Goal: Information Seeking & Learning: Check status

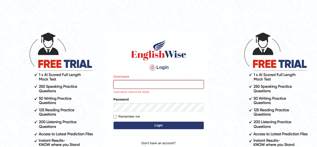
click at [130, 82] on input "Username" at bounding box center [158, 84] width 90 height 9
type input "RojaTangella"
click at [142, 117] on div "Remember me" at bounding box center [158, 116] width 90 height 5
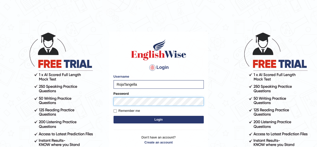
click at [113, 115] on button "Login" at bounding box center [158, 119] width 90 height 8
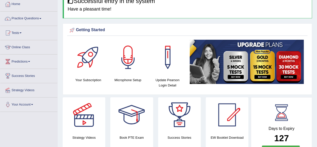
scroll to position [30, 0]
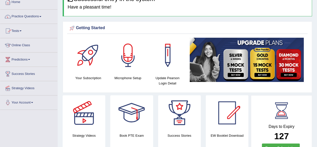
click at [22, 28] on link "Tests" at bounding box center [28, 30] width 57 height 13
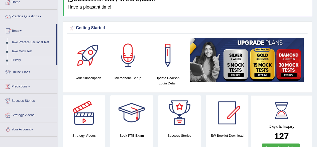
click at [15, 60] on link "History" at bounding box center [32, 60] width 47 height 9
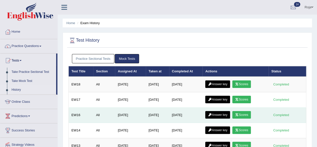
click at [216, 112] on link "Answer key" at bounding box center [217, 115] width 25 height 8
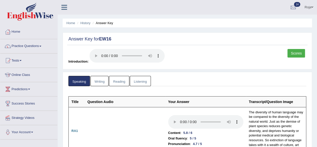
click at [116, 78] on link "Reading" at bounding box center [119, 81] width 20 height 10
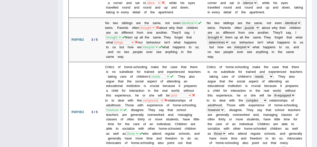
scroll to position [182, 0]
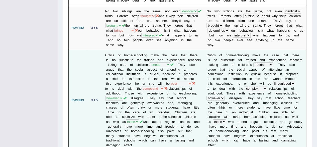
click at [131, 59] on td "Critics of home-schooling make the case that there is no substitute for trained…" at bounding box center [152, 100] width 101 height 100
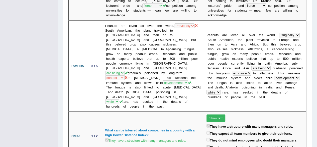
scroll to position [424, 0]
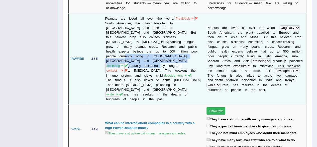
drag, startPoint x: 121, startPoint y: 45, endPoint x: 137, endPoint y: 52, distance: 16.8
click at [137, 52] on td "Peanuts are loved all over the world. Previously Originally Ultimately Definite…" at bounding box center [152, 58] width 101 height 91
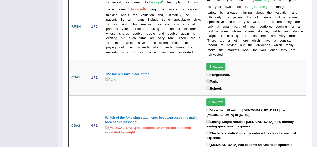
scroll to position [0, 0]
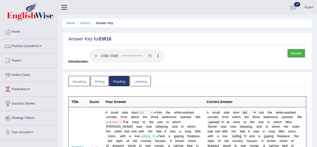
click at [37, 46] on link "Practice Questions" at bounding box center [28, 45] width 57 height 13
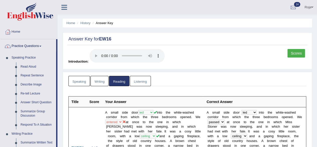
click at [37, 46] on link "Practice Questions" at bounding box center [28, 45] width 56 height 13
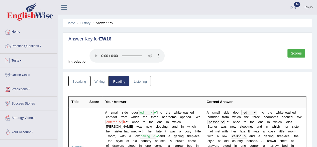
click at [23, 63] on link "Tests" at bounding box center [28, 59] width 57 height 13
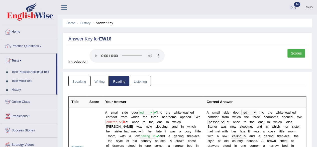
click at [23, 72] on link "Take Practice Sectional Test" at bounding box center [32, 71] width 47 height 9
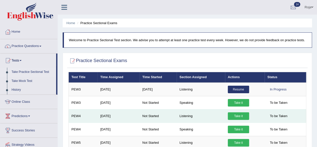
click at [237, 115] on link "Take it" at bounding box center [238, 116] width 21 height 8
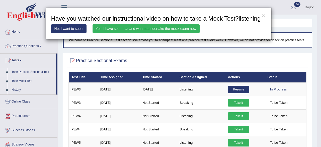
click at [162, 30] on link "Yes, I have seen that and want to undertake the mock exam now" at bounding box center [145, 28] width 107 height 9
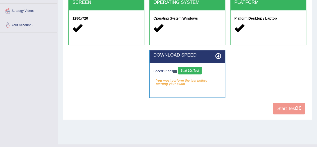
scroll to position [116, 0]
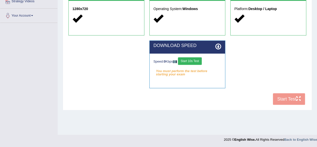
click at [199, 56] on div "Speed: 0 Kbps Start 10s Test You must perform the test before starting your exa…" at bounding box center [187, 65] width 75 height 25
click at [197, 59] on button "Start 10s Test" at bounding box center [190, 61] width 24 height 8
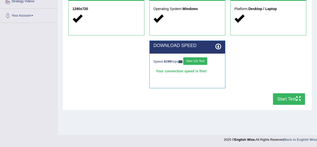
click at [294, 102] on button "Start Test" at bounding box center [289, 99] width 32 height 12
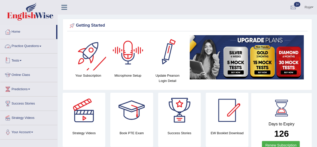
click at [30, 48] on link "Practice Questions" at bounding box center [28, 45] width 57 height 13
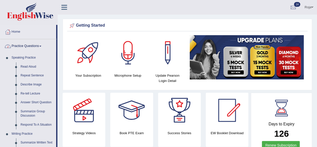
click at [29, 48] on link "Practice Questions" at bounding box center [28, 45] width 56 height 13
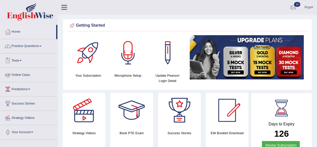
click at [15, 61] on link "Tests" at bounding box center [28, 59] width 57 height 13
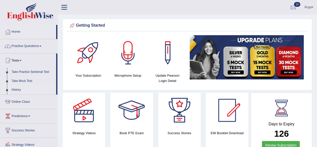
click at [17, 88] on link "History" at bounding box center [32, 89] width 47 height 9
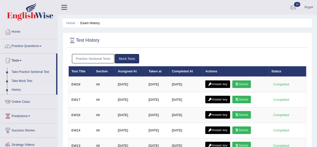
click at [98, 56] on link "Practice Sectional Tests" at bounding box center [93, 58] width 43 height 9
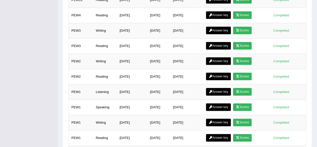
scroll to position [292, 0]
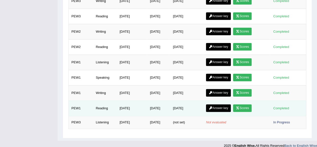
click at [220, 104] on link "Answer key" at bounding box center [218, 108] width 25 height 8
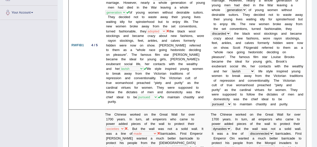
scroll to position [122, 0]
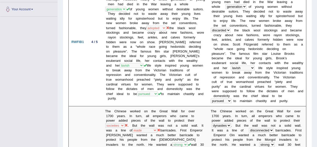
drag, startPoint x: 316, startPoint y: 31, endPoint x: 319, endPoint y: 28, distance: 4.8
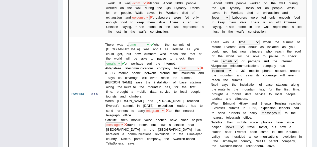
scroll to position [290, 0]
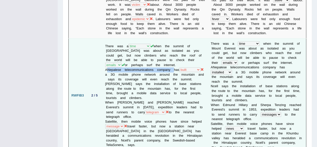
drag, startPoint x: 107, startPoint y: 64, endPoint x: 174, endPoint y: 61, distance: 67.7
click at [174, 61] on td "There was a year occasion opportunity time when the summit of Mount Everest was…" at bounding box center [154, 95] width 105 height 114
drag, startPoint x: 109, startPoint y: 116, endPoint x: 131, endPoint y: 114, distance: 21.9
click at [131, 114] on td "There was a year occasion opportunity time when the summit of Mount Everest was…" at bounding box center [154, 95] width 105 height 114
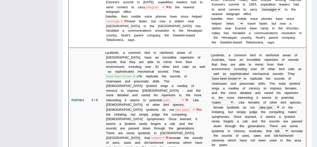
scroll to position [401, 0]
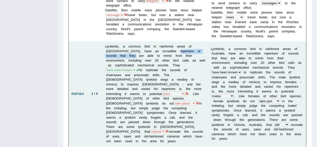
drag, startPoint x: 131, startPoint y: 49, endPoint x: 172, endPoint y: 45, distance: 40.8
click at [172, 45] on td "Lyrebirds, a common bird in rainforest areas of Australia, have an incredible r…" at bounding box center [154, 93] width 105 height 104
click at [149, 61] on td "Lyrebirds, a common bird in rainforest areas of Australia, have an incredible r…" at bounding box center [154, 93] width 105 height 104
click at [182, 84] on td "Lyrebirds, a common bird in rainforest areas of Australia, have an incredible r…" at bounding box center [154, 93] width 105 height 104
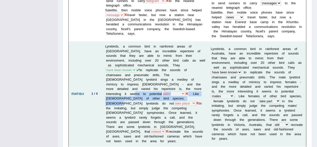
drag, startPoint x: 182, startPoint y: 84, endPoint x: 119, endPoint y: 92, distance: 63.9
click at [119, 92] on td "Lyrebirds, a common bird in rainforest areas of Australia, have an incredible r…" at bounding box center [154, 93] width 105 height 104
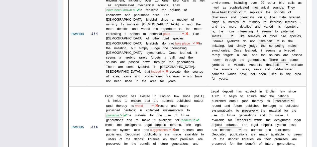
scroll to position [465, 0]
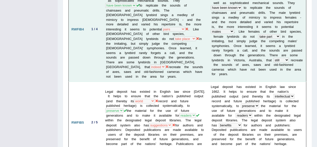
click at [135, 54] on td "Lyrebirds, a common bird in rainforest areas of Australia, have an incredible r…" at bounding box center [154, 29] width 105 height 104
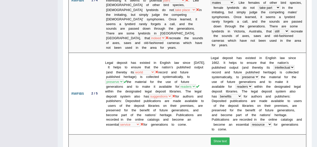
scroll to position [500, 0]
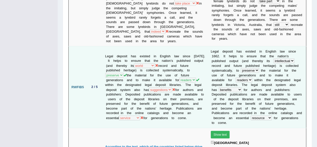
drag, startPoint x: 148, startPoint y: 48, endPoint x: 179, endPoint y: 49, distance: 31.1
click at [179, 49] on td "Legal deposit has existed in English law since 1662. It helps to ensure that th…" at bounding box center [154, 86] width 105 height 81
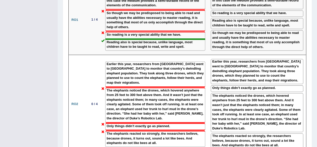
scroll to position [751, 0]
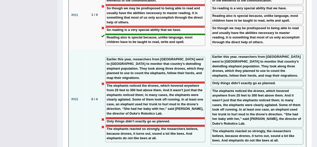
click at [250, 80] on div "Only things didn’t exactly go as planned." at bounding box center [257, 83] width 92 height 7
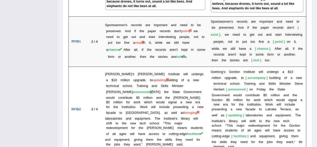
scroll to position [881, 0]
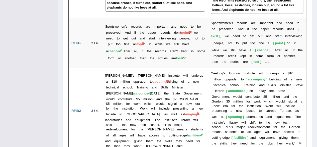
drag, startPoint x: 316, startPoint y: 107, endPoint x: 318, endPoint y: 106, distance: 2.7
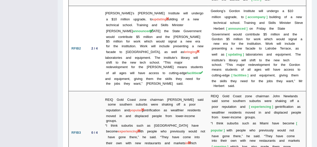
scroll to position [960, 0]
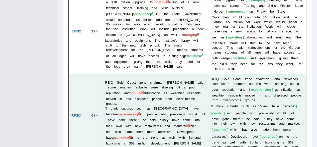
click at [118, 74] on td "REIQ Gold Coast zone chairman John Newlands said some southern suburbs were sha…" at bounding box center [154, 115] width 105 height 83
click at [137, 91] on span "popular" at bounding box center [135, 93] width 12 height 4
click at [120, 112] on span "experiencing" at bounding box center [127, 114] width 20 height 4
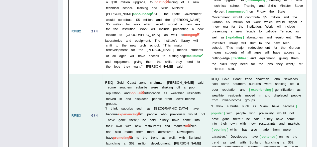
click at [142, 96] on td "REIQ Gold Coast zone chairman John Newlands said some southern suburbs were sha…" at bounding box center [154, 115] width 105 height 83
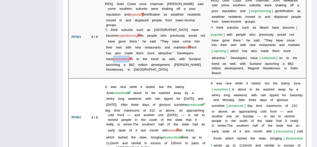
scroll to position [1046, 0]
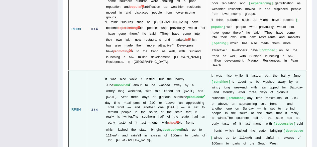
click at [121, 83] on span "sunshine" at bounding box center [120, 85] width 14 height 4
drag, startPoint x: 121, startPoint y: 44, endPoint x: 166, endPoint y: 48, distance: 45.5
click at [166, 70] on td "It was nice while it lasted, but the balmy June sunshine is about to be washed …" at bounding box center [154, 109] width 105 height 78
drag, startPoint x: 139, startPoint y: 61, endPoint x: 189, endPoint y: 63, distance: 50.1
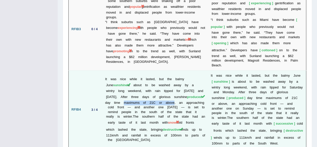
click at [189, 70] on td "It was nice while it lasted, but the balmy June sunshine is about to be washed …" at bounding box center [154, 109] width 105 height 78
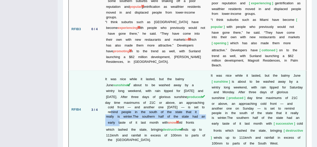
drag, startPoint x: 141, startPoint y: 74, endPoint x: 160, endPoint y: 82, distance: 20.1
click at [160, 82] on td "It was nice while it lasted, but the balmy June sunshine is about to be washed …" at bounding box center [154, 109] width 105 height 78
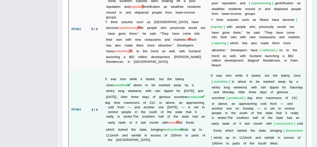
click at [122, 89] on td "It was nice while it lasted, but the balmy June sunshine is about to be washed …" at bounding box center [154, 109] width 105 height 78
click at [144, 95] on td "It was nice while it lasted, but the balmy June sunshine is about to be washed …" at bounding box center [154, 109] width 105 height 78
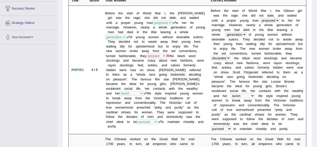
scroll to position [85, 0]
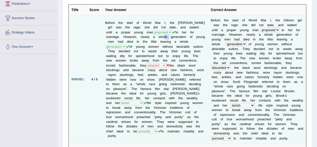
drag, startPoint x: 166, startPoint y: 33, endPoint x: 160, endPoint y: 31, distance: 6.3
click at [160, 31] on td "Before the start of World War I, the Gibson girl was the rage; she did not date…" at bounding box center [154, 79] width 105 height 128
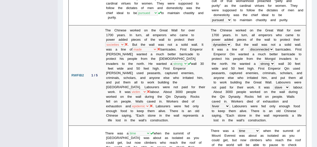
scroll to position [228, 0]
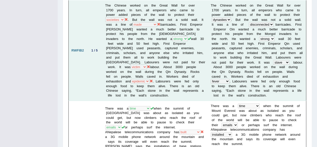
click at [182, 75] on td "The Chinese worked on the Great Wall for over 1700 years. In turn, all emperors…" at bounding box center [154, 51] width 105 height 100
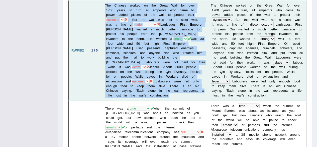
click at [182, 75] on td "The Chinese worked on the Great Wall for over 1700 years. In turn, all emperors…" at bounding box center [154, 51] width 105 height 100
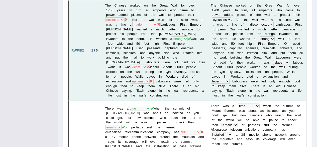
click at [182, 75] on td "The Chinese worked on the Great Wall for over 1700 years. In turn, all emperors…" at bounding box center [154, 51] width 105 height 100
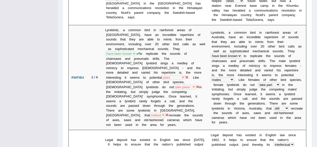
scroll to position [416, 0]
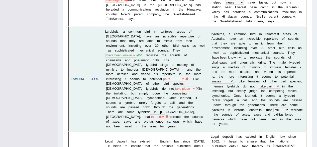
click at [137, 50] on td "Lyrebirds, a common bird in rainforest areas of Australia, have an incredible r…" at bounding box center [154, 79] width 105 height 104
click at [154, 78] on td "Lyrebirds, a common bird in rainforest areas of Australia, have an incredible r…" at bounding box center [154, 79] width 105 height 104
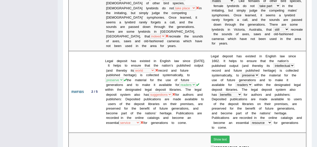
scroll to position [492, 0]
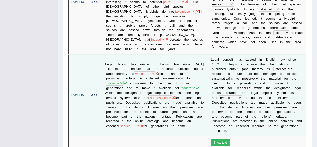
click at [181, 60] on td "Legal deposit has existed in English law since 1662. It helps to ensure that th…" at bounding box center [154, 94] width 105 height 81
drag, startPoint x: 141, startPoint y: 103, endPoint x: 171, endPoint y: 101, distance: 29.9
click at [171, 101] on td "Legal deposit has existed in English law since 1662. It helps to ensure that th…" at bounding box center [154, 94] width 105 height 81
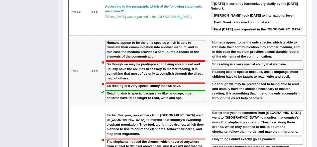
scroll to position [703, 0]
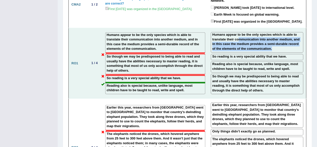
drag, startPoint x: 235, startPoint y: 18, endPoint x: 231, endPoint y: 28, distance: 11.4
click at [231, 32] on div "Humans appear to be the only species which is able to translate their communica…" at bounding box center [257, 42] width 92 height 20
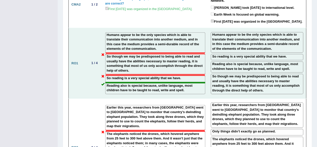
click at [231, 32] on div "Humans appear to be the only species which is able to translate their communica…" at bounding box center [257, 42] width 92 height 20
click at [236, 54] on label "So reading is a very special ability that we have." at bounding box center [249, 56] width 74 height 5
click at [225, 61] on div "Reading also is special because, unlike language, most children have to be taug…" at bounding box center [257, 66] width 92 height 11
click at [235, 74] on label "So though we may be predisposed to being able to read and usually have the abil…" at bounding box center [256, 83] width 89 height 19
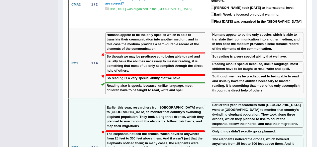
click at [253, 102] on label "Earlier this year, researchers from Duke University went to Gabon to monitor th…" at bounding box center [256, 113] width 89 height 23
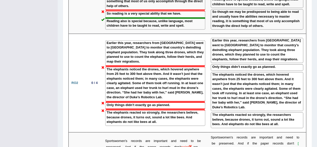
scroll to position [761, 0]
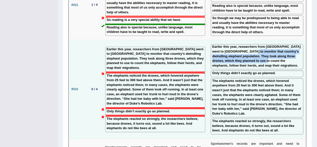
drag, startPoint x: 254, startPoint y: 39, endPoint x: 240, endPoint y: 27, distance: 18.3
click at [240, 44] on label "Earlier this year, researchers from Duke University went to Gabon to monitor th…" at bounding box center [256, 55] width 89 height 23
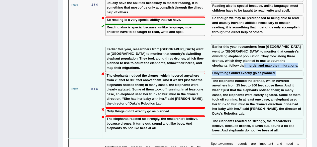
drag, startPoint x: 278, startPoint y: 47, endPoint x: 215, endPoint y: 44, distance: 62.7
click at [215, 44] on td "Earlier this year, researchers from Duke University went to Gabon to monitor th…" at bounding box center [257, 89] width 98 height 98
click at [215, 44] on label "Earlier this year, researchers from Duke University went to Gabon to monitor th…" at bounding box center [256, 55] width 89 height 23
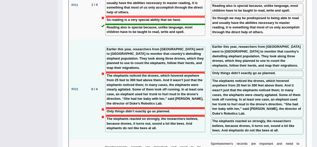
click at [233, 44] on label "Earlier this year, researchers from Duke University went to Gabon to monitor th…" at bounding box center [256, 55] width 89 height 23
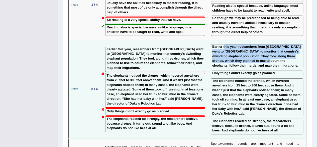
drag, startPoint x: 259, startPoint y: 39, endPoint x: 221, endPoint y: 22, distance: 41.7
click at [221, 44] on label "Earlier this year, researchers from Duke University went to Gabon to monitor th…" at bounding box center [256, 55] width 89 height 23
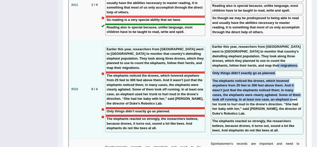
drag, startPoint x: 240, startPoint y: 44, endPoint x: 253, endPoint y: 75, distance: 33.2
click at [253, 75] on td "Earlier this year, researchers from Duke University went to Gabon to monitor th…" at bounding box center [257, 89] width 98 height 98
click at [253, 78] on label "The elephants noticed the drones, which hovered anywhere from 25 feet to 300 fe…" at bounding box center [256, 96] width 89 height 37
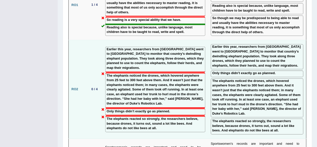
click at [264, 107] on td "Earlier this year, researchers from Duke University went to Gabon to monitor th…" at bounding box center [257, 89] width 98 height 98
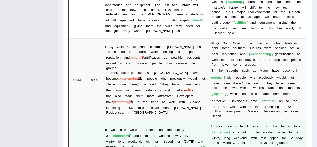
scroll to position [997, 0]
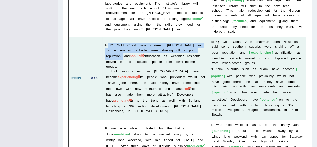
drag, startPoint x: 120, startPoint y: 18, endPoint x: 107, endPoint y: 8, distance: 16.1
click at [107, 37] on td "REIQ Gold Coast zone chairman John Newlands said some southern suburbs were sha…" at bounding box center [154, 78] width 105 height 83
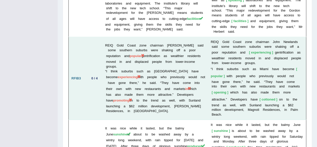
click at [123, 37] on td "REIQ Gold Coast zone chairman John Newlands said some southern suburbs were sha…" at bounding box center [154, 78] width 105 height 83
click at [140, 54] on span "popular" at bounding box center [135, 56] width 12 height 4
click at [129, 98] on span "promoting" at bounding box center [121, 100] width 16 height 4
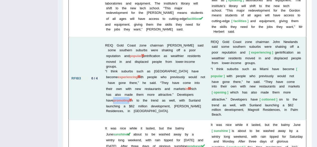
click at [129, 98] on span "promoting" at bounding box center [121, 100] width 16 height 4
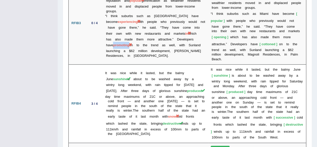
scroll to position [1063, 0]
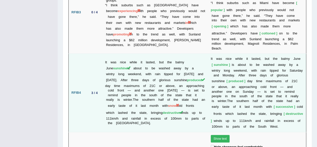
click at [113, 66] on span "sunshine" at bounding box center [120, 68] width 14 height 4
drag, startPoint x: 150, startPoint y: 31, endPoint x: 112, endPoint y: 32, distance: 37.8
click at [112, 54] on td "It was nice while it lasted, but the balmy June sunshine is about to be washed …" at bounding box center [154, 93] width 105 height 78
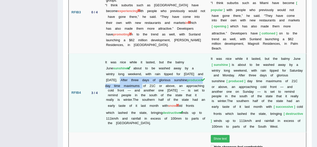
drag, startPoint x: 117, startPoint y: 41, endPoint x: 159, endPoint y: 42, distance: 41.6
click at [159, 54] on td "It was nice while it lasted, but the balmy June sunshine is about to be washed …" at bounding box center [154, 93] width 105 height 78
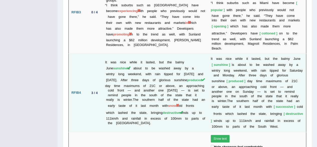
click at [164, 71] on td "It was nice while it lasted, but the balmy June sunshine is about to be washed …" at bounding box center [154, 93] width 105 height 78
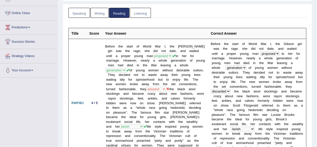
scroll to position [0, 0]
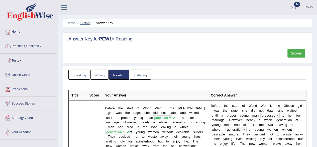
click at [82, 23] on link "History" at bounding box center [85, 23] width 10 height 4
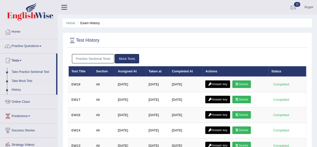
click at [92, 58] on link "Practice Sectional Tests" at bounding box center [93, 58] width 43 height 9
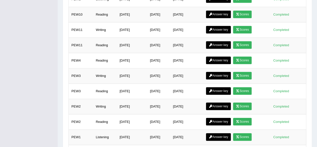
scroll to position [297, 0]
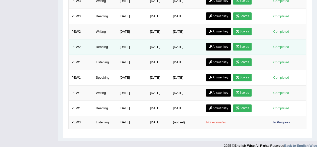
click at [217, 43] on link "Answer key" at bounding box center [218, 47] width 25 height 8
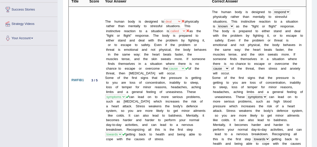
scroll to position [101, 0]
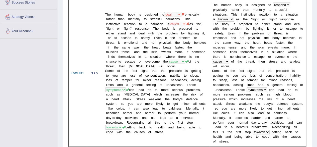
drag, startPoint x: 319, startPoint y: 9, endPoint x: 319, endPoint y: 18, distance: 9.5
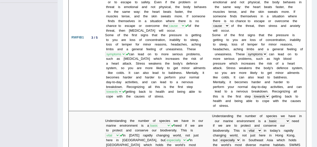
scroll to position [131, 0]
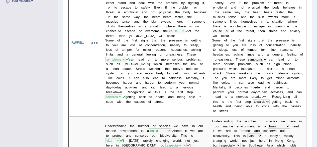
drag, startPoint x: 311, startPoint y: 35, endPoint x: 320, endPoint y: 26, distance: 12.9
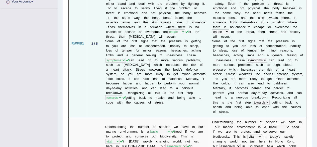
click at [226, 63] on b "s" at bounding box center [225, 65] width 2 height 4
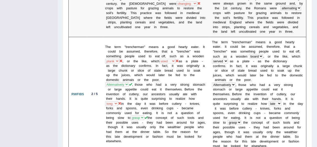
scroll to position [642, 0]
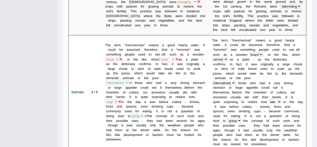
drag, startPoint x: 105, startPoint y: 86, endPoint x: 312, endPoint y: 71, distance: 207.4
click at [312, 71] on div "Home History Answer Key Answer Key for PEW2 » Reading Scores Speaking Writing […" at bounding box center [187, 126] width 259 height 1536
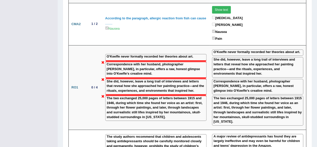
scroll to position [837, 0]
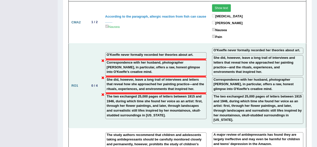
drag, startPoint x: 292, startPoint y: 32, endPoint x: 291, endPoint y: 46, distance: 14.3
click at [291, 46] on td "O'Keeffe never formally recorded her theories about art. She did, however, leav…" at bounding box center [257, 85] width 97 height 84
click at [291, 77] on label "Correspondence with her husband, photographer [PERSON_NAME], in particular, off…" at bounding box center [257, 84] width 88 height 14
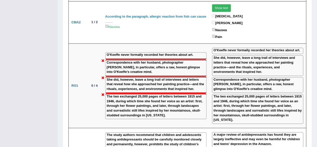
drag, startPoint x: 314, startPoint y: 86, endPoint x: 313, endPoint y: 89, distance: 3.3
drag, startPoint x: 313, startPoint y: 89, endPoint x: 318, endPoint y: 91, distance: 4.7
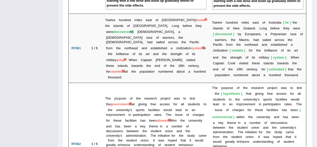
scroll to position [1064, 0]
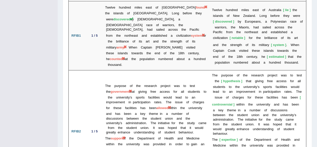
drag, startPoint x: 315, startPoint y: 112, endPoint x: 320, endPoint y: 111, distance: 4.8
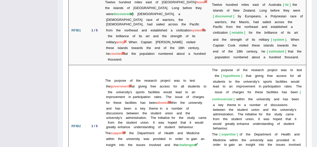
scroll to position [1089, 0]
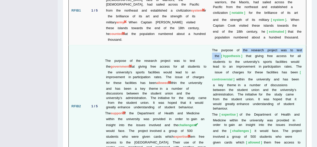
drag, startPoint x: 216, startPoint y: 10, endPoint x: 237, endPoint y: 5, distance: 21.5
click at [237, 45] on td "T h e p u r p o s e o f t h e r e s e a r c h p r o j e c t w a s t o t e s t t…" at bounding box center [257, 106] width 97 height 122
click at [238, 45] on td "T h e p u r p o s e o f t h e r e s e a r c h p r o j e c t w a s t o t e s t t…" at bounding box center [257, 106] width 97 height 122
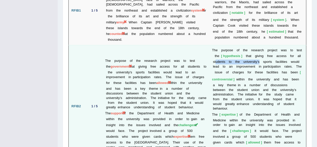
drag, startPoint x: 211, startPoint y: 16, endPoint x: 254, endPoint y: 16, distance: 43.3
click at [254, 45] on td "T h e p u r p o s e o f t h e r e s e a r c h p r o j e c t w a s t o t e s t t…" at bounding box center [257, 106] width 97 height 122
click at [259, 60] on b at bounding box center [260, 62] width 2 height 4
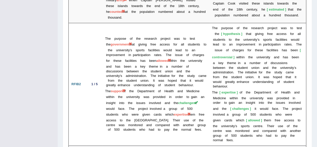
scroll to position [1117, 0]
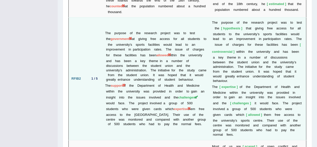
click at [256, 37] on td "T h e p u r p o s e o f t h e r e s e a r c h p r o j e c t w a s t o t e s t t…" at bounding box center [257, 78] width 97 height 122
drag, startPoint x: 236, startPoint y: 40, endPoint x: 251, endPoint y: 39, distance: 15.3
click at [251, 39] on td "T h e p u r p o s e o f t h e r e s e a r c h p r o j e c t w a s t o t e s t t…" at bounding box center [257, 78] width 97 height 122
click at [255, 90] on b "e" at bounding box center [256, 92] width 2 height 4
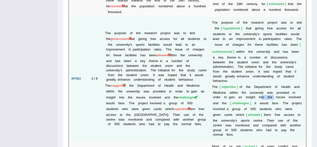
drag, startPoint x: 246, startPoint y: 45, endPoint x: 259, endPoint y: 44, distance: 13.5
click at [259, 44] on td "T h e p u r p o s e o f t h e r e s e a r c h p r o j e c t w a s t o t e s t t…" at bounding box center [257, 78] width 97 height 122
click at [274, 95] on b at bounding box center [275, 97] width 2 height 4
click at [248, 53] on td "T h e p u r p o s e o f t h e r e s e a r c h p r o j e c t w a s t o t e s t t…" at bounding box center [257, 78] width 97 height 122
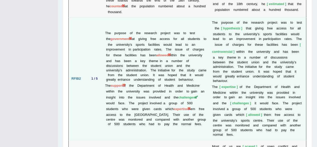
click at [265, 118] on b at bounding box center [266, 120] width 2 height 4
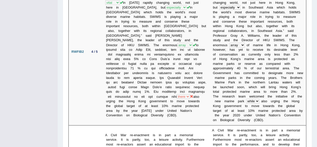
scroll to position [0, 0]
